Goal: Entertainment & Leisure: Consume media (video, audio)

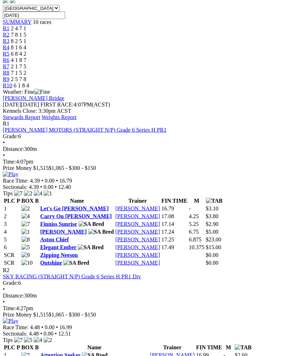
scroll to position [237, 0]
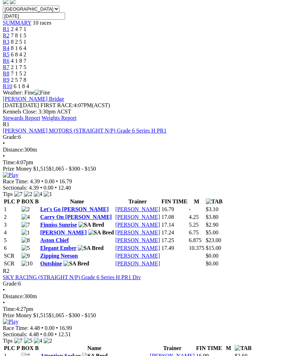
click at [18, 318] on img at bounding box center [10, 321] width 15 height 6
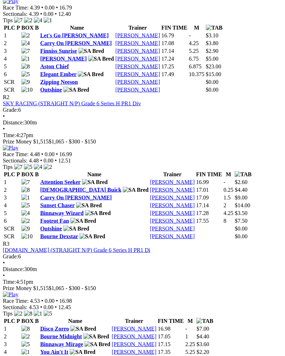
scroll to position [411, 0]
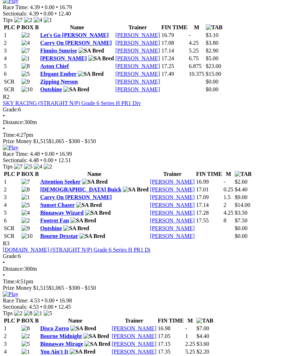
click at [18, 291] on img at bounding box center [10, 294] width 15 height 6
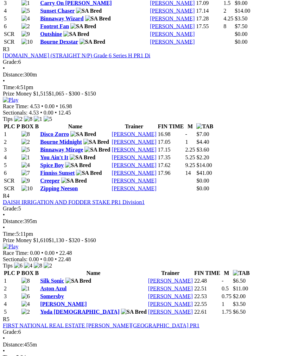
scroll to position [605, 0]
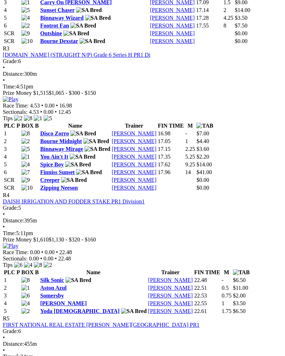
click at [18, 243] on img at bounding box center [10, 246] width 15 height 6
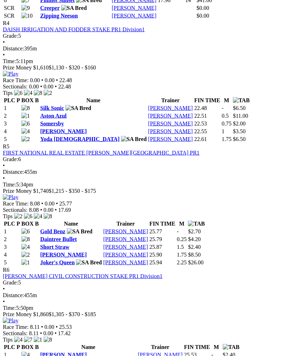
scroll to position [778, 0]
click at [62, 228] on link "Gold Benz" at bounding box center [52, 231] width 25 height 6
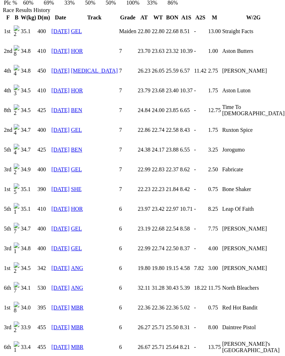
scroll to position [520, 0]
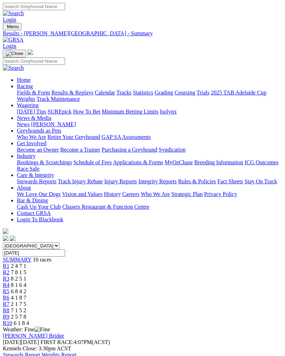
scroll to position [789, 0]
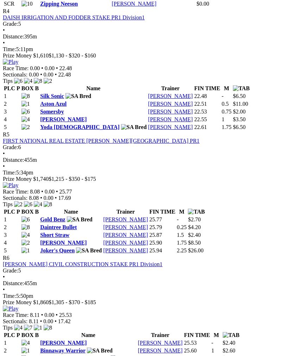
click at [18, 182] on img at bounding box center [10, 185] width 15 height 6
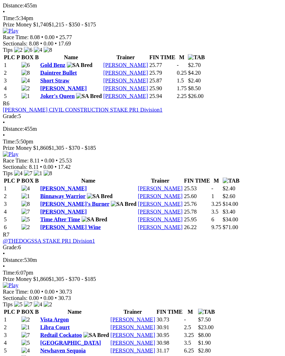
scroll to position [944, 0]
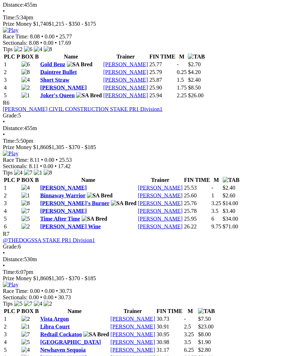
click at [18, 150] on img at bounding box center [10, 153] width 15 height 6
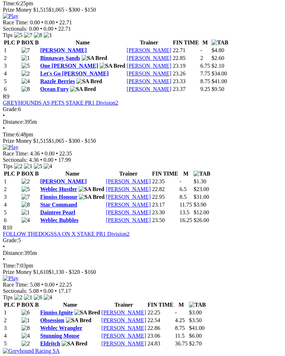
scroll to position [1342, 0]
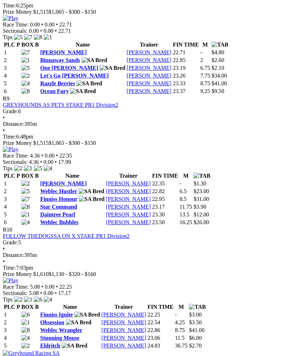
click at [18, 21] on img at bounding box center [10, 18] width 15 height 6
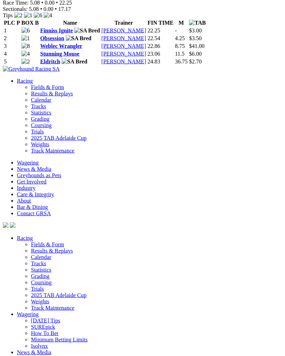
scroll to position [1626, 0]
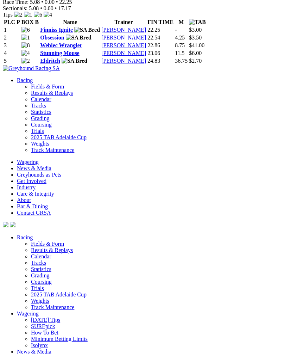
click at [63, 33] on link "Finniss Ignite" at bounding box center [56, 30] width 33 height 6
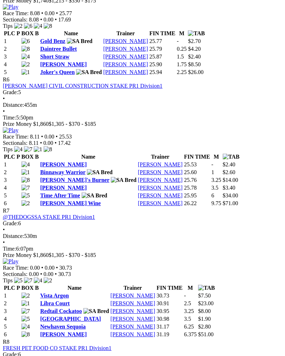
scroll to position [956, 0]
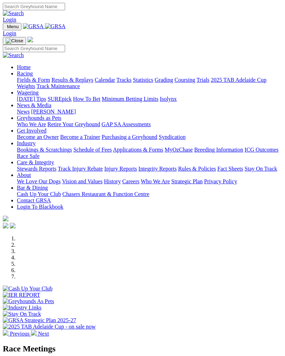
scroll to position [237, 0]
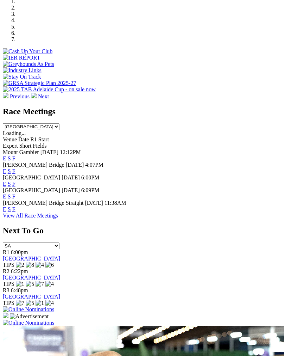
click at [15, 181] on link "F" at bounding box center [13, 184] width 3 height 6
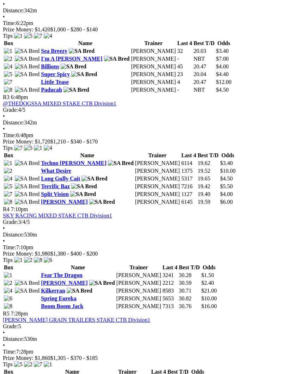
scroll to position [493, 0]
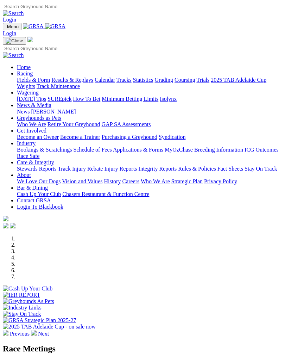
scroll to position [237, 0]
